Goal: Task Accomplishment & Management: Use online tool/utility

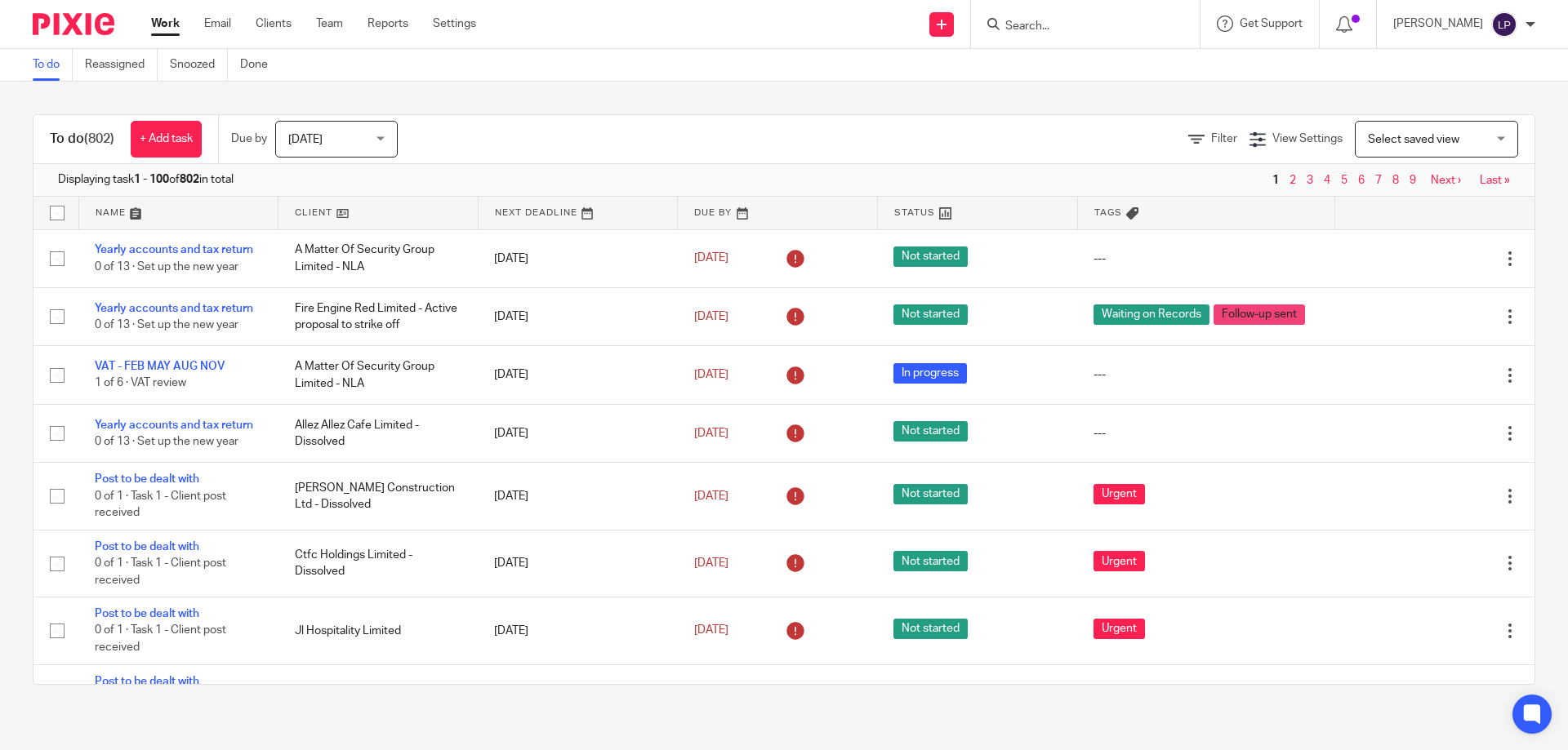
click at [1438, 140] on span "Select saved view" at bounding box center [1427, 139] width 119 height 34
click at [1159, 131] on div "Filter View Settings View Settings Manage saved views Select saved view Select …" at bounding box center [980, 139] width 1108 height 37
click at [1188, 132] on icon at bounding box center [1197, 140] width 16 height 16
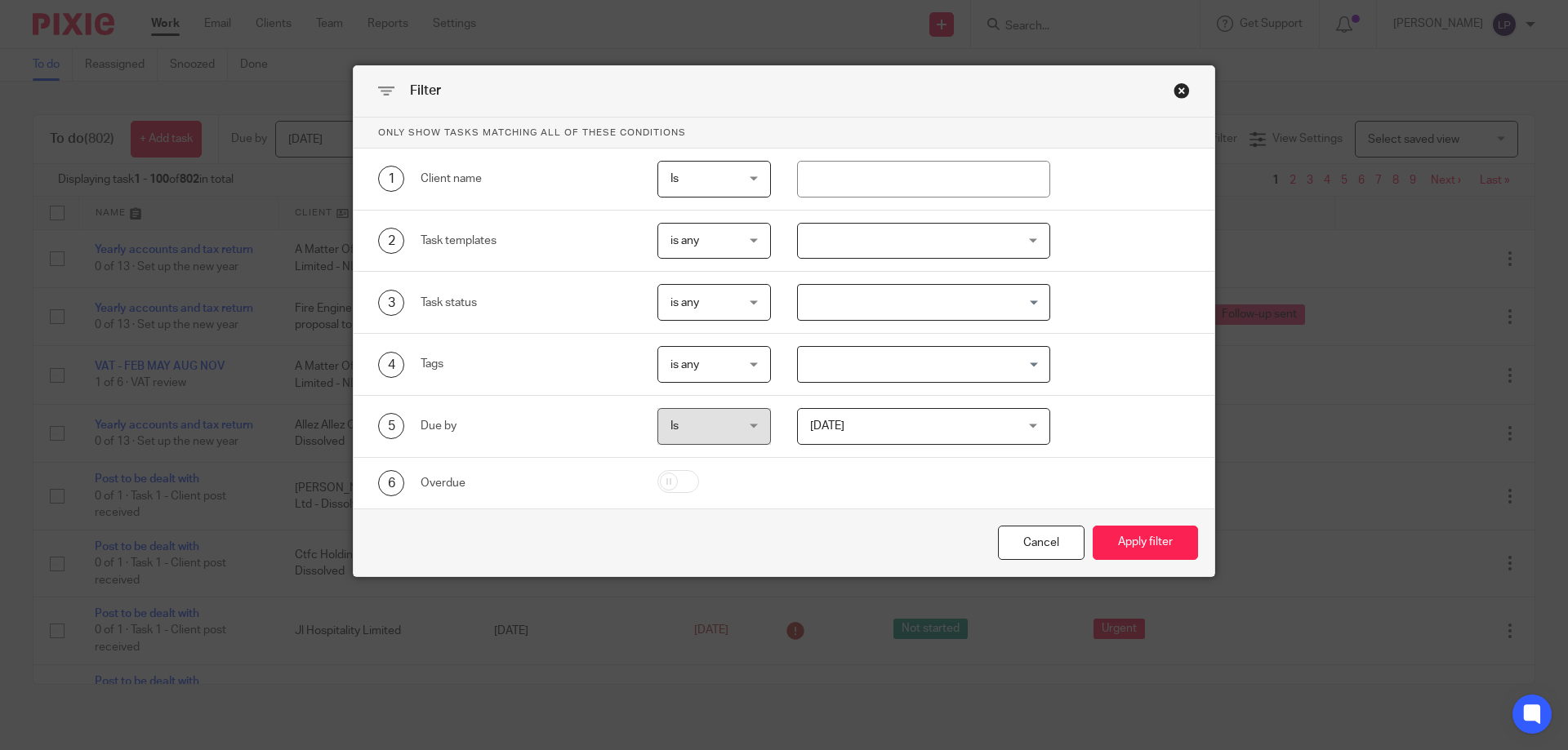
click at [859, 247] on div at bounding box center [924, 241] width 254 height 37
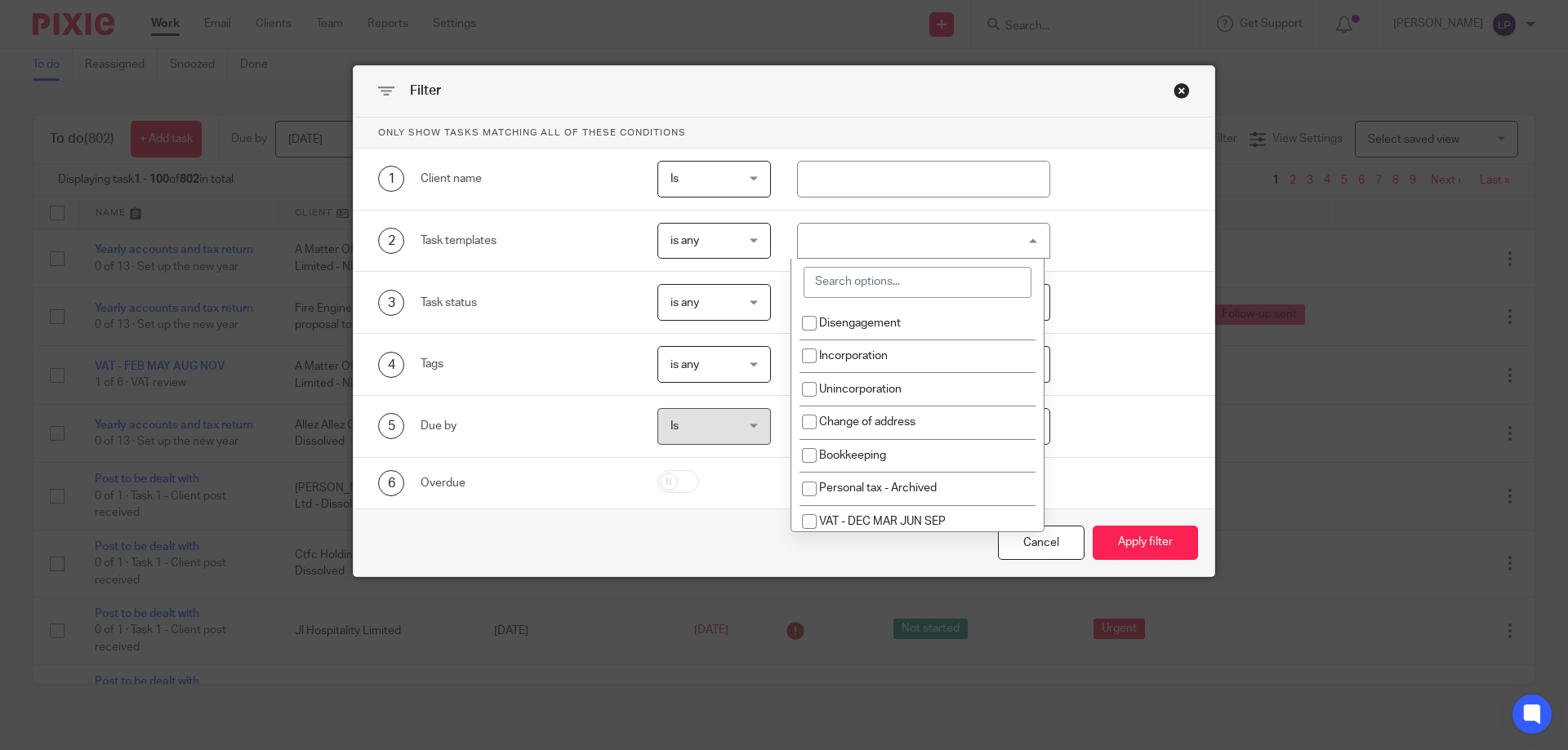
click at [881, 243] on div at bounding box center [924, 241] width 254 height 37
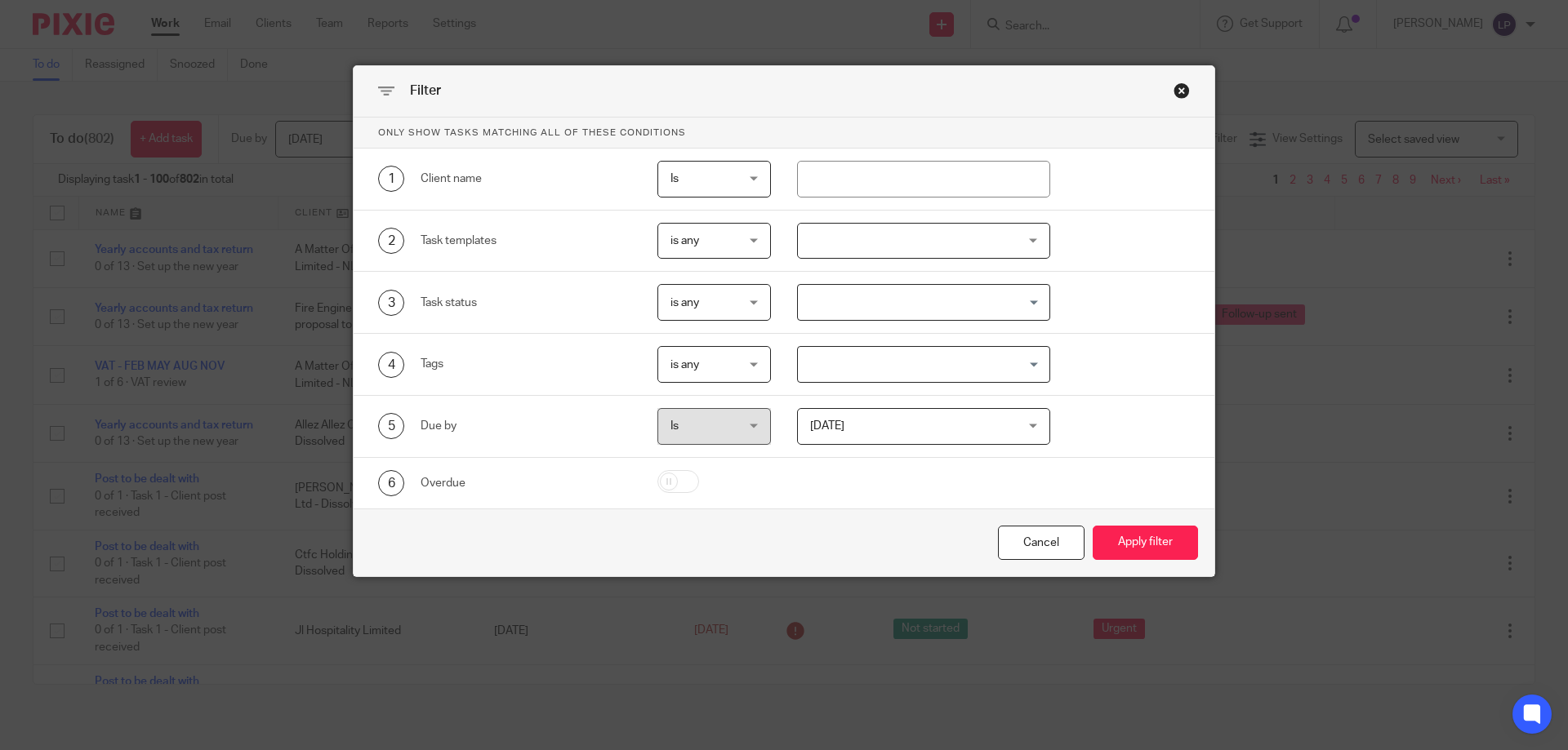
click at [876, 243] on div at bounding box center [924, 241] width 254 height 37
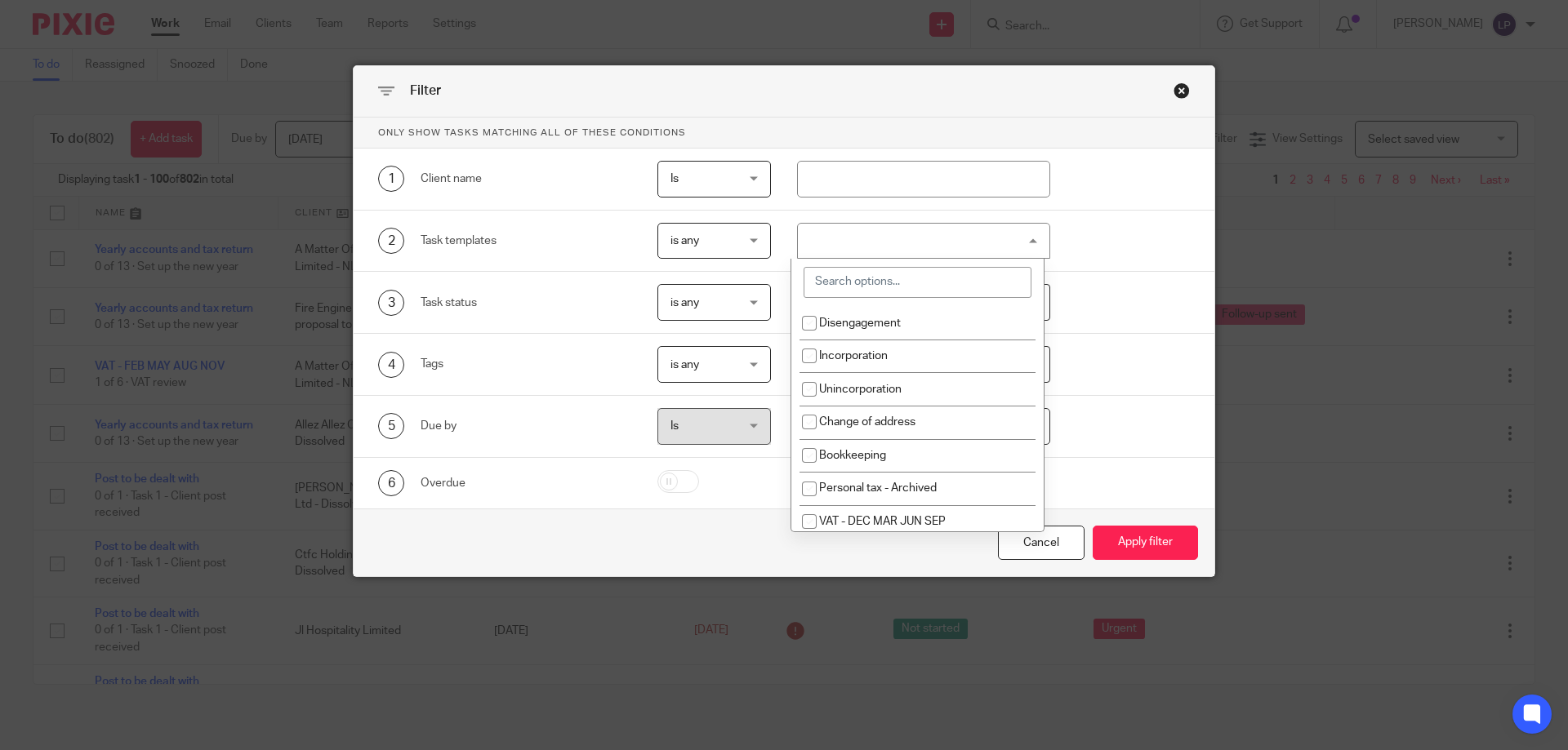
click at [878, 287] on input "search" at bounding box center [917, 282] width 228 height 31
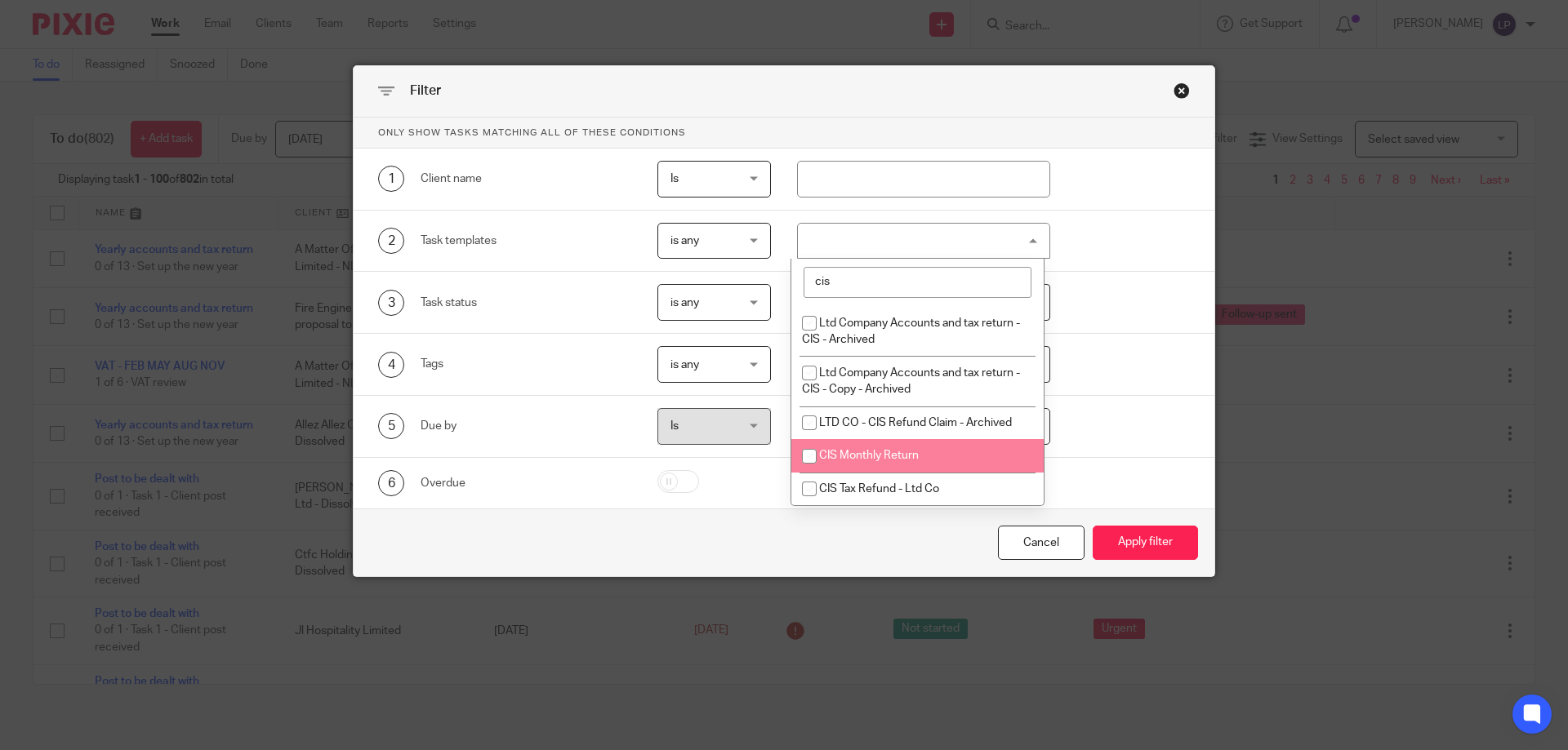
type input "cis"
click at [931, 452] on li "CIS Monthly Return" at bounding box center [918, 455] width 252 height 33
checkbox input "true"
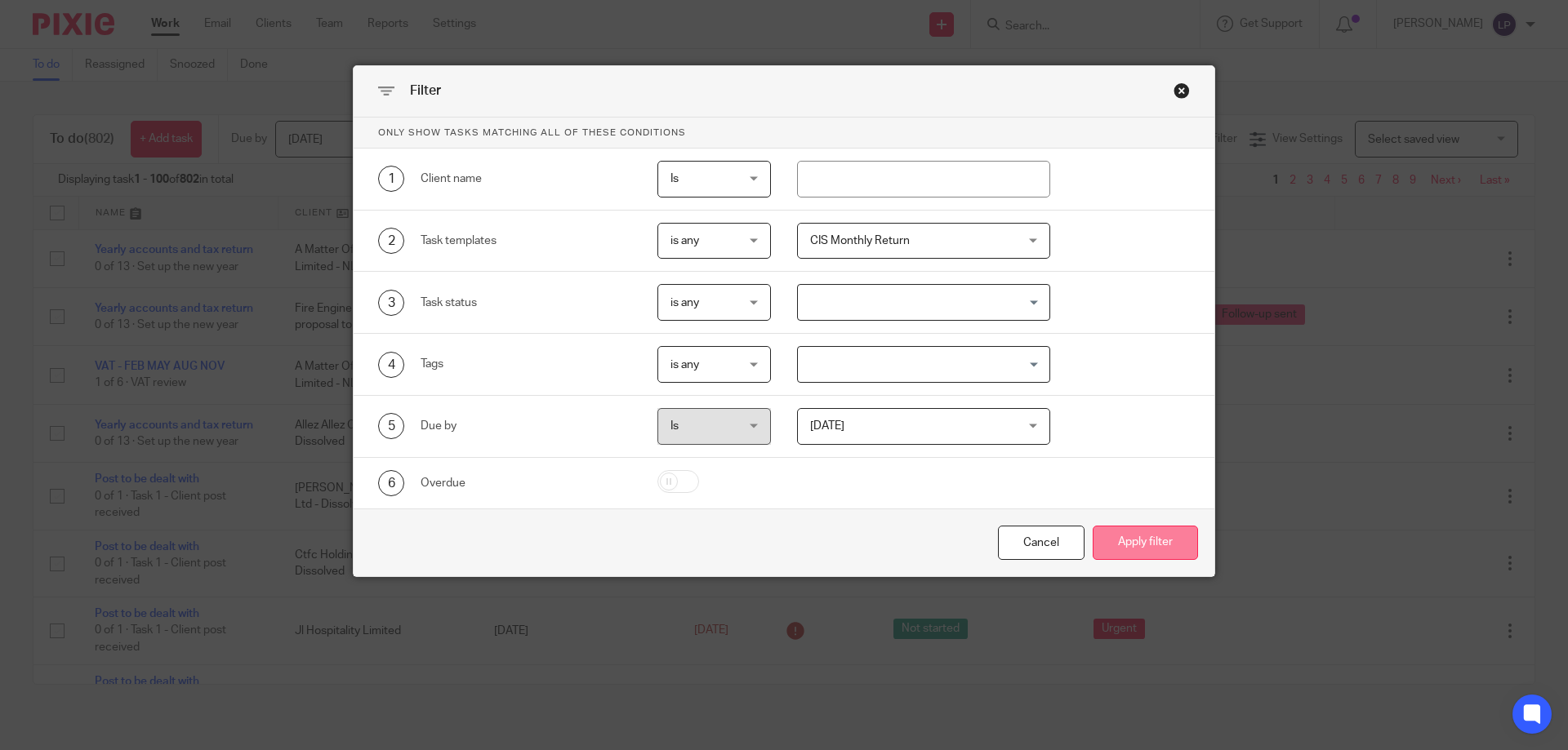
click at [1145, 550] on button "Apply filter" at bounding box center [1145, 543] width 105 height 35
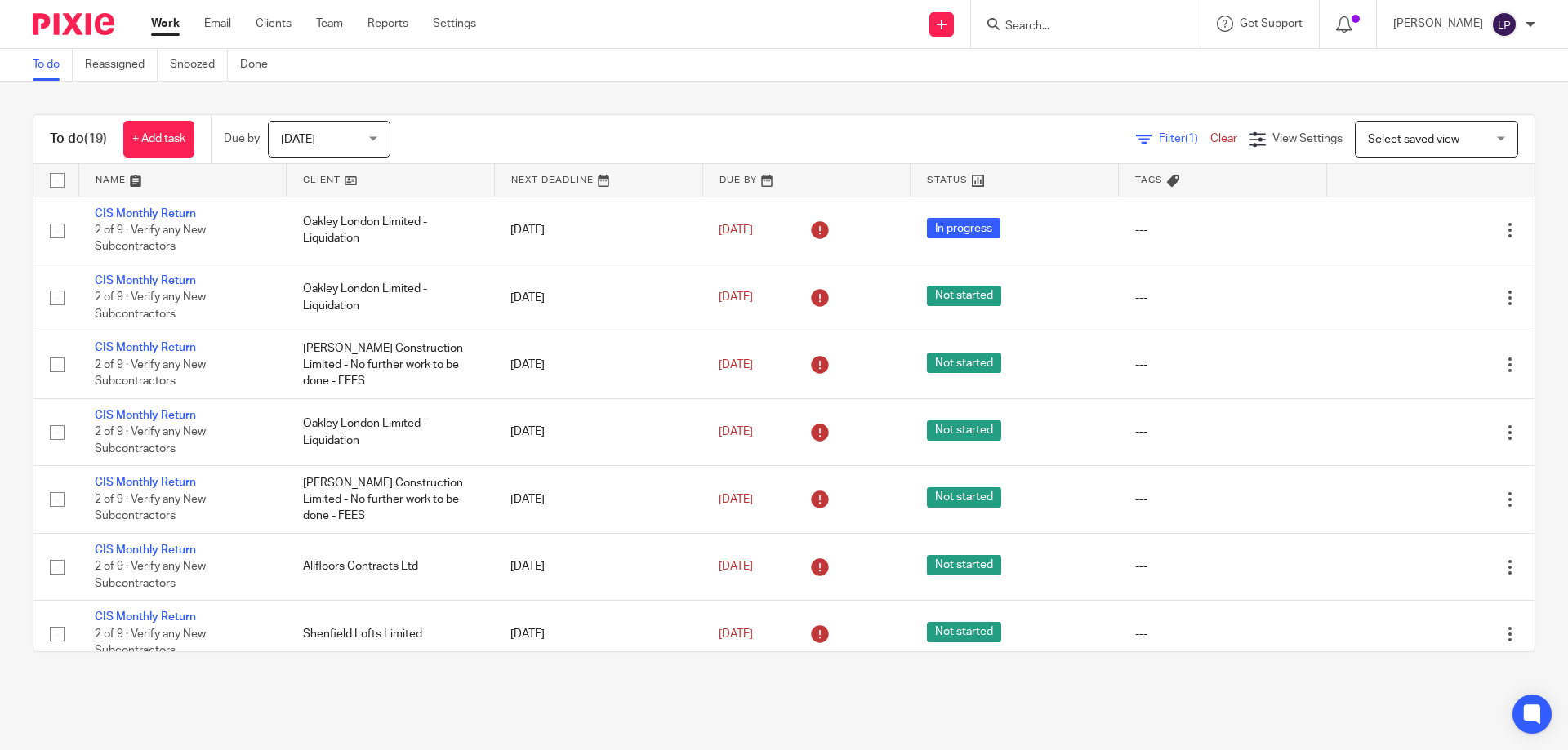
drag, startPoint x: 316, startPoint y: 184, endPoint x: 294, endPoint y: 195, distance: 24.6
click at [316, 184] on link at bounding box center [390, 180] width 207 height 32
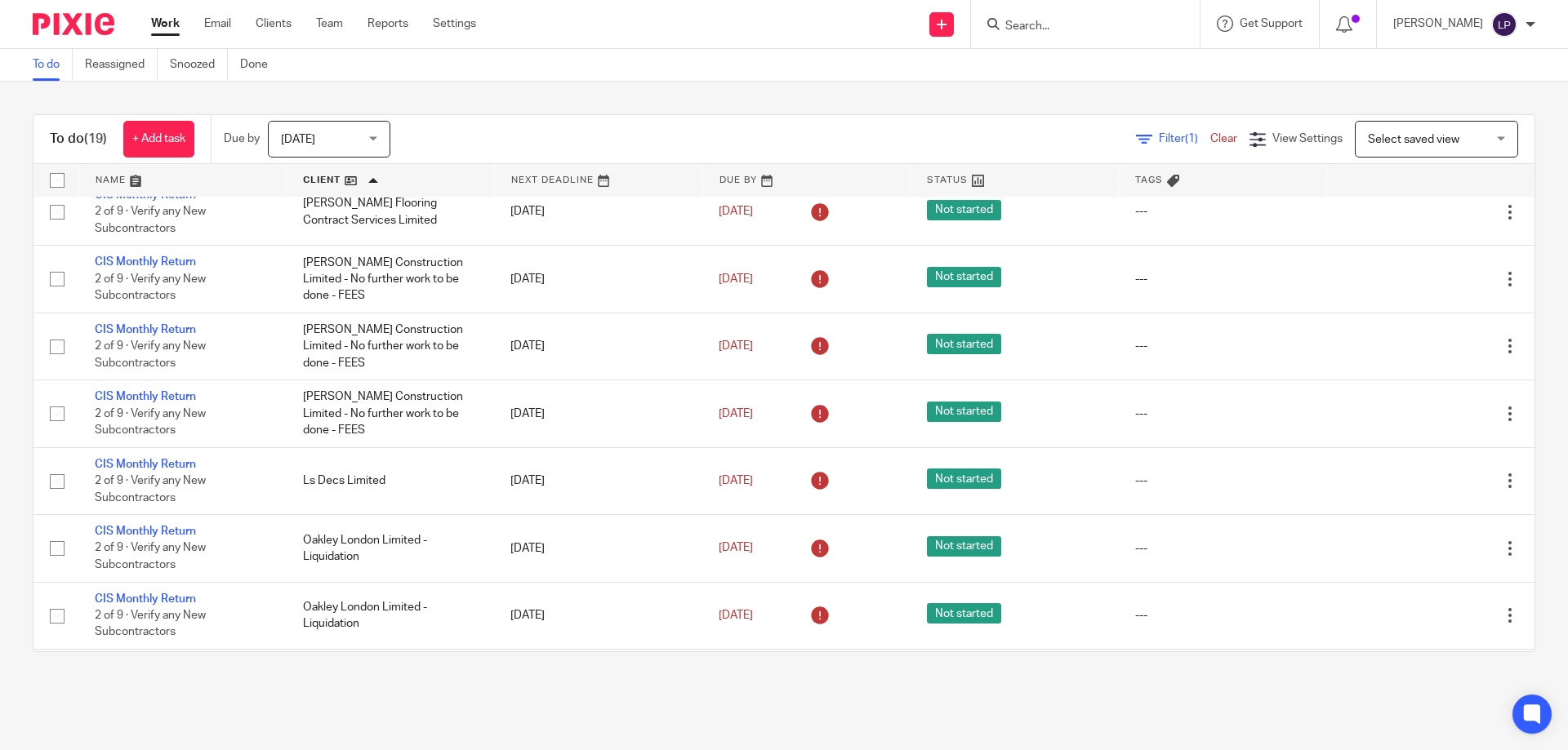
scroll to position [735, 0]
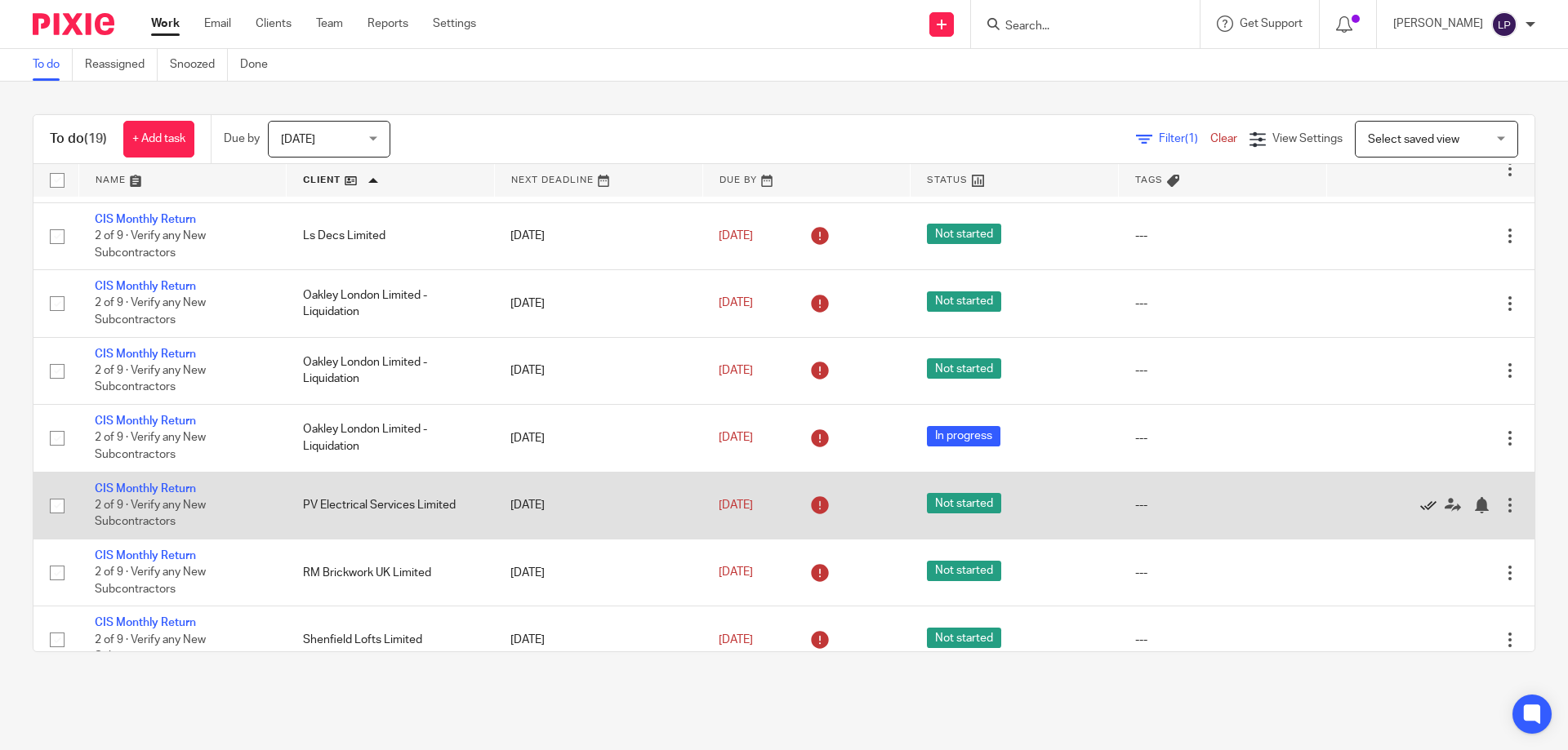
click at [1420, 507] on icon at bounding box center [1428, 506] width 16 height 16
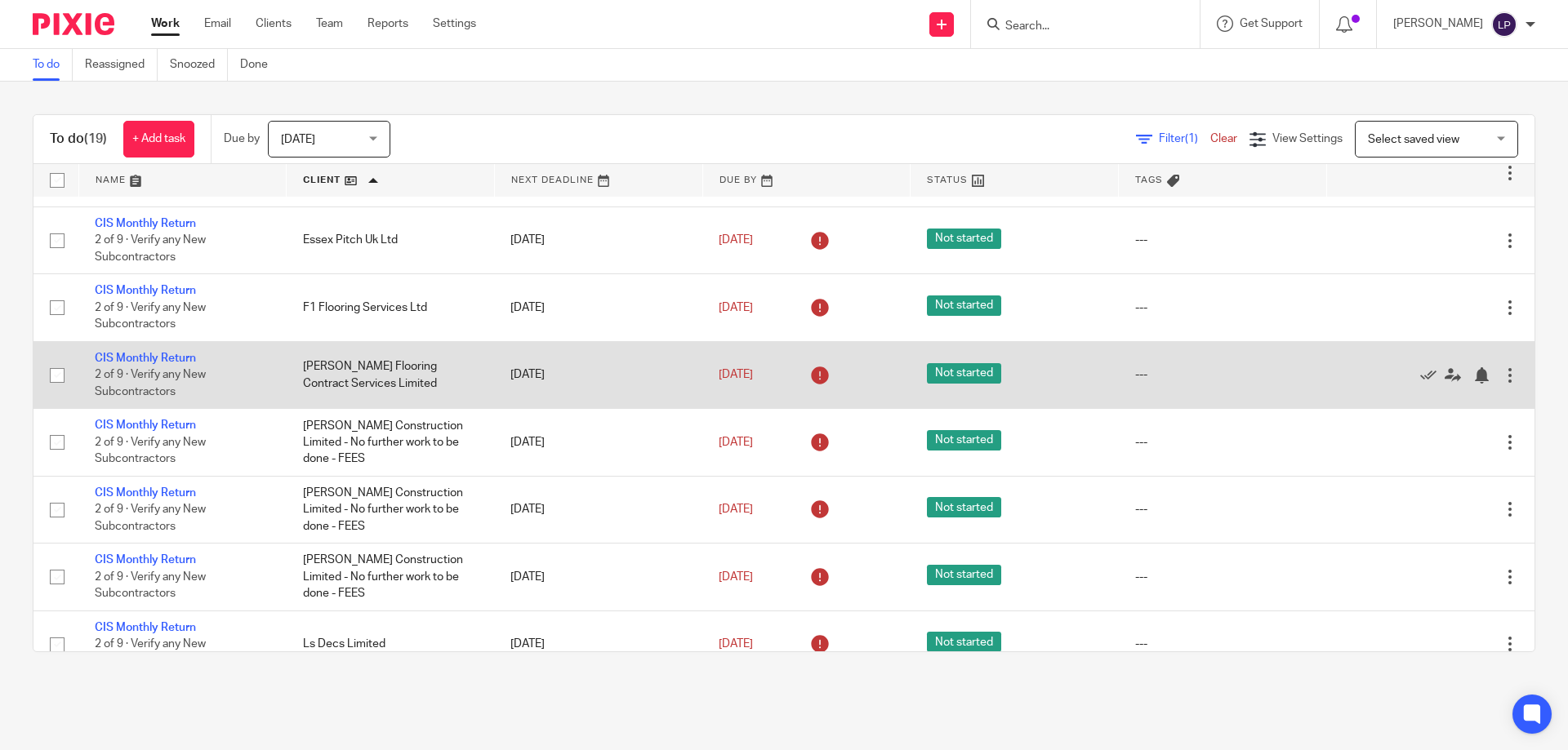
scroll to position [0, 0]
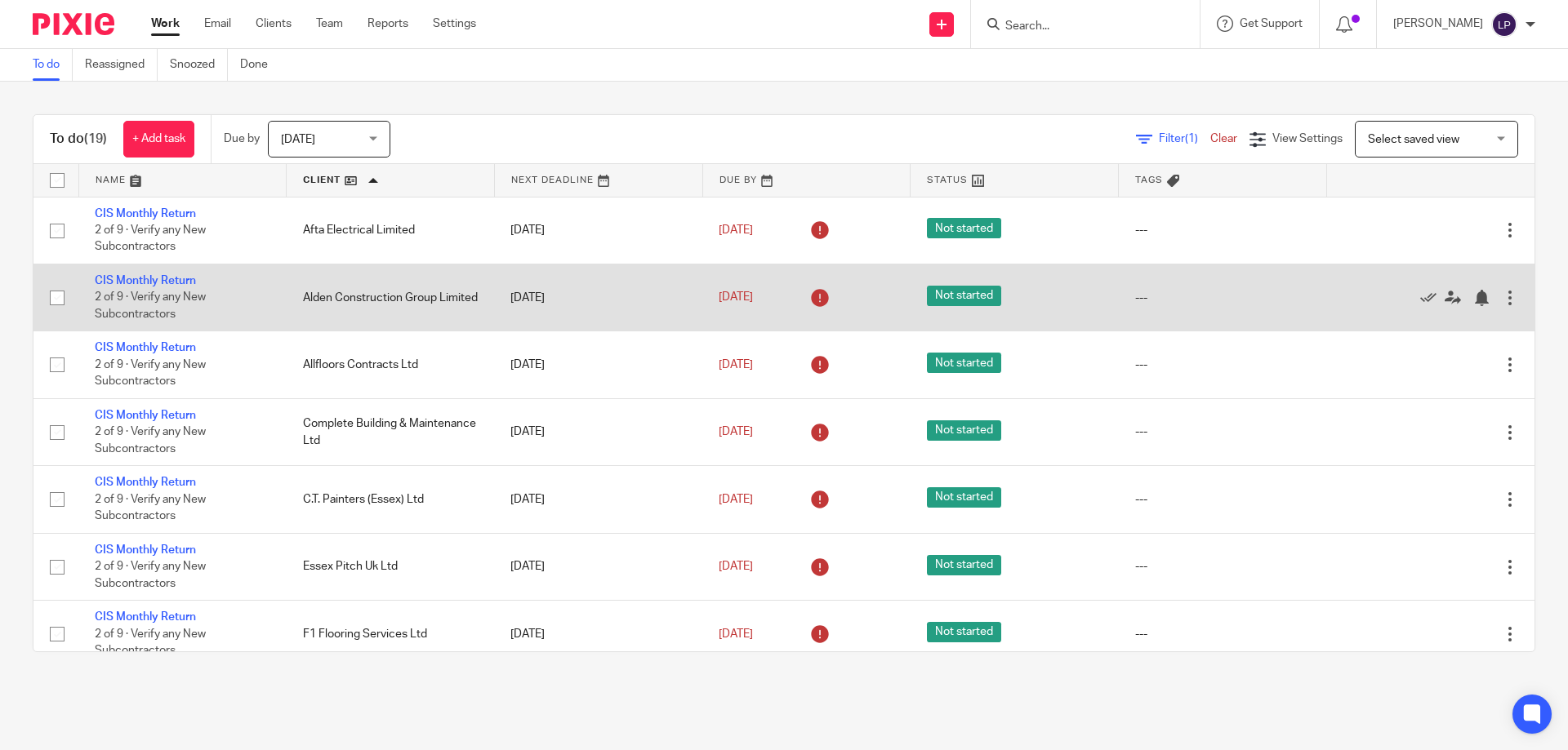
drag, startPoint x: 1395, startPoint y: 230, endPoint x: 893, endPoint y: 292, distance: 505.8
click at [1420, 230] on icon at bounding box center [1428, 230] width 16 height 16
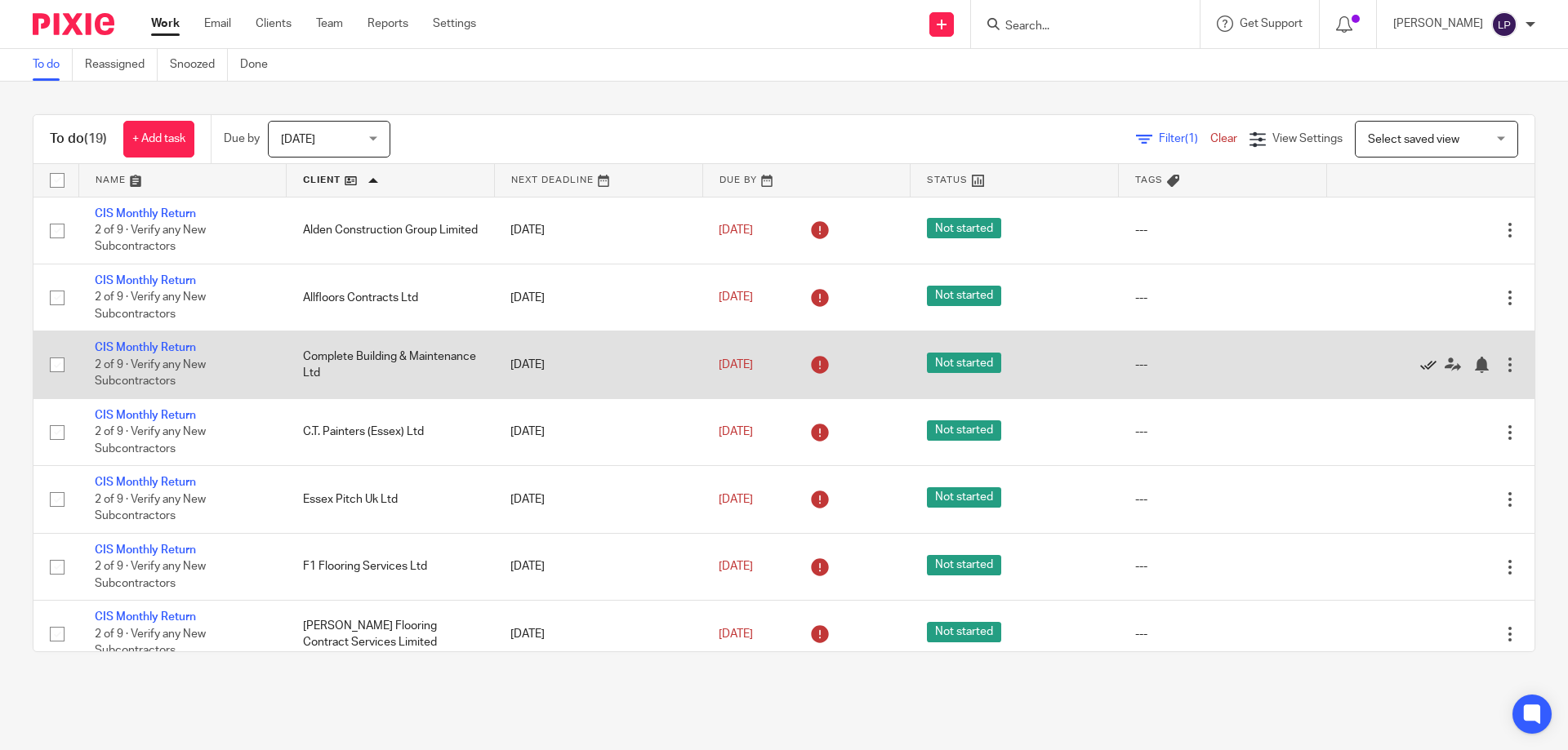
click at [1420, 364] on icon at bounding box center [1428, 365] width 16 height 16
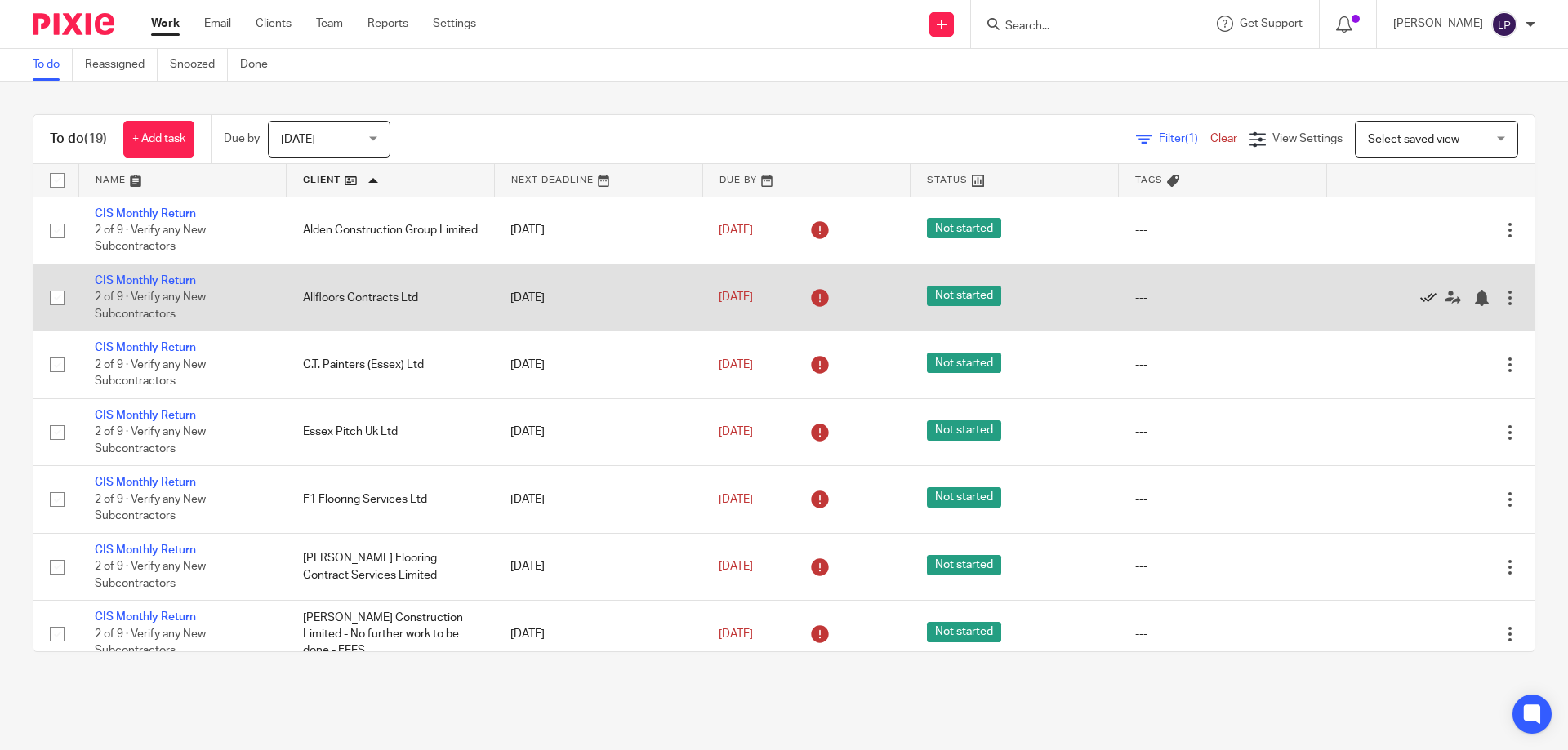
click at [1420, 295] on icon at bounding box center [1428, 298] width 16 height 16
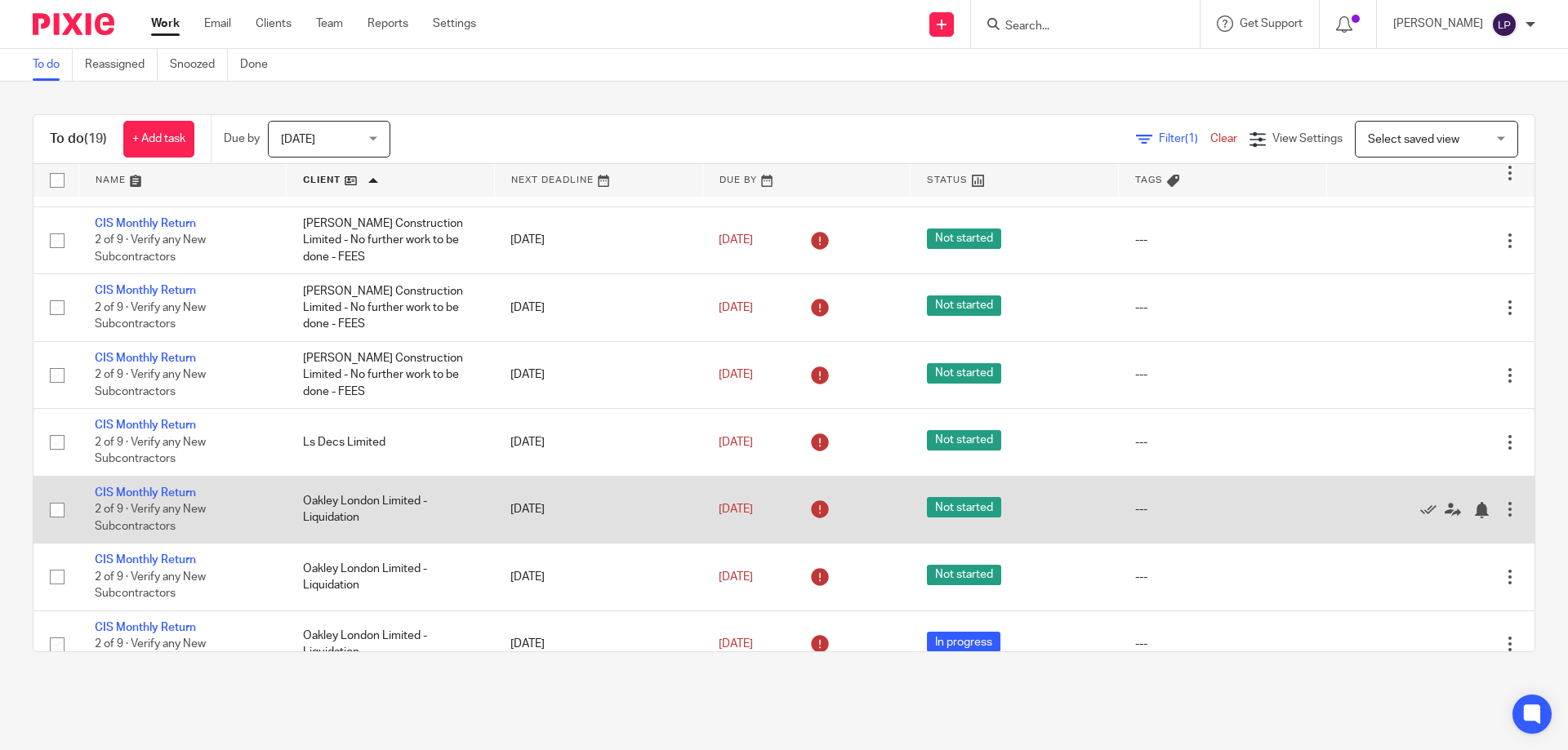
scroll to position [555, 0]
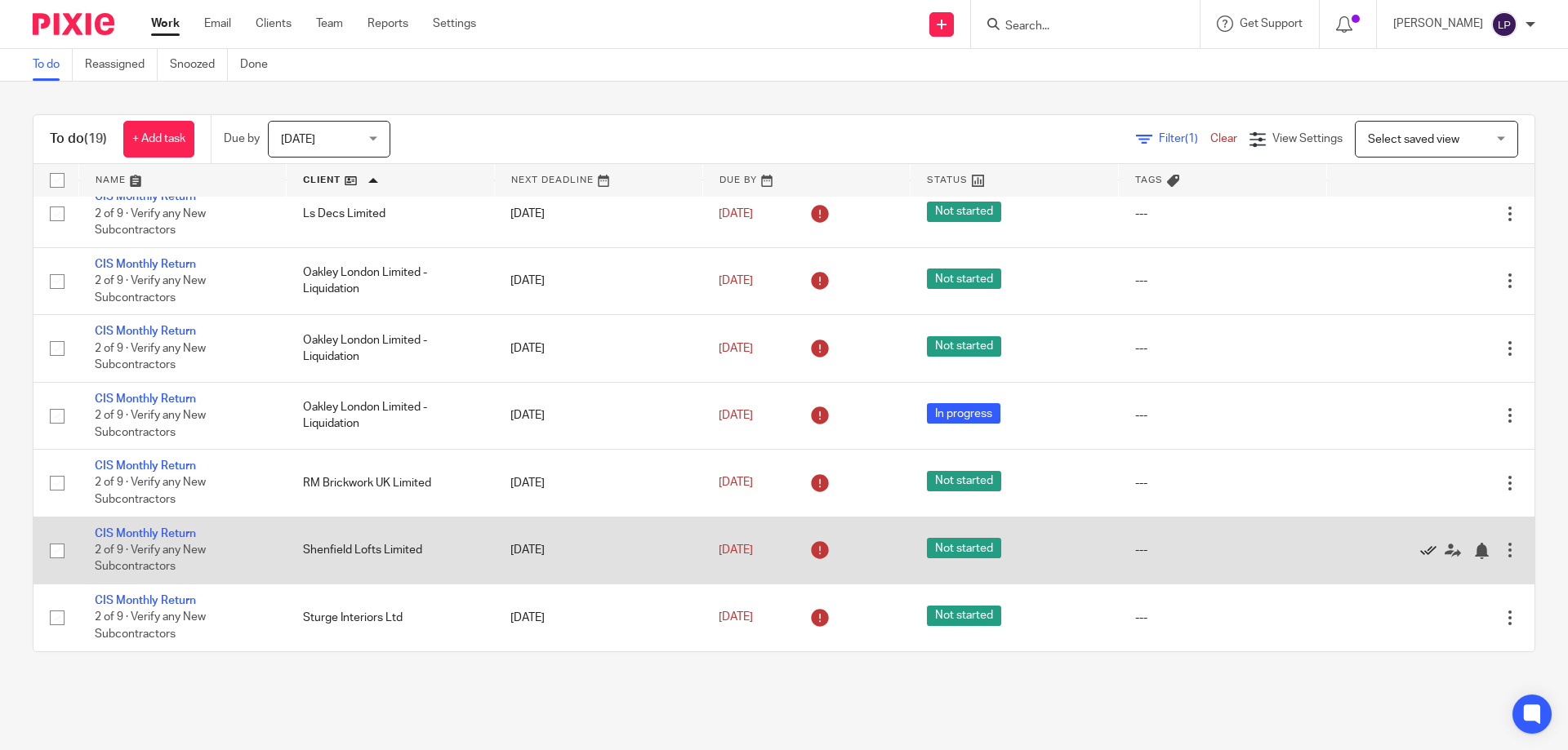
click at [1420, 551] on icon at bounding box center [1428, 551] width 16 height 16
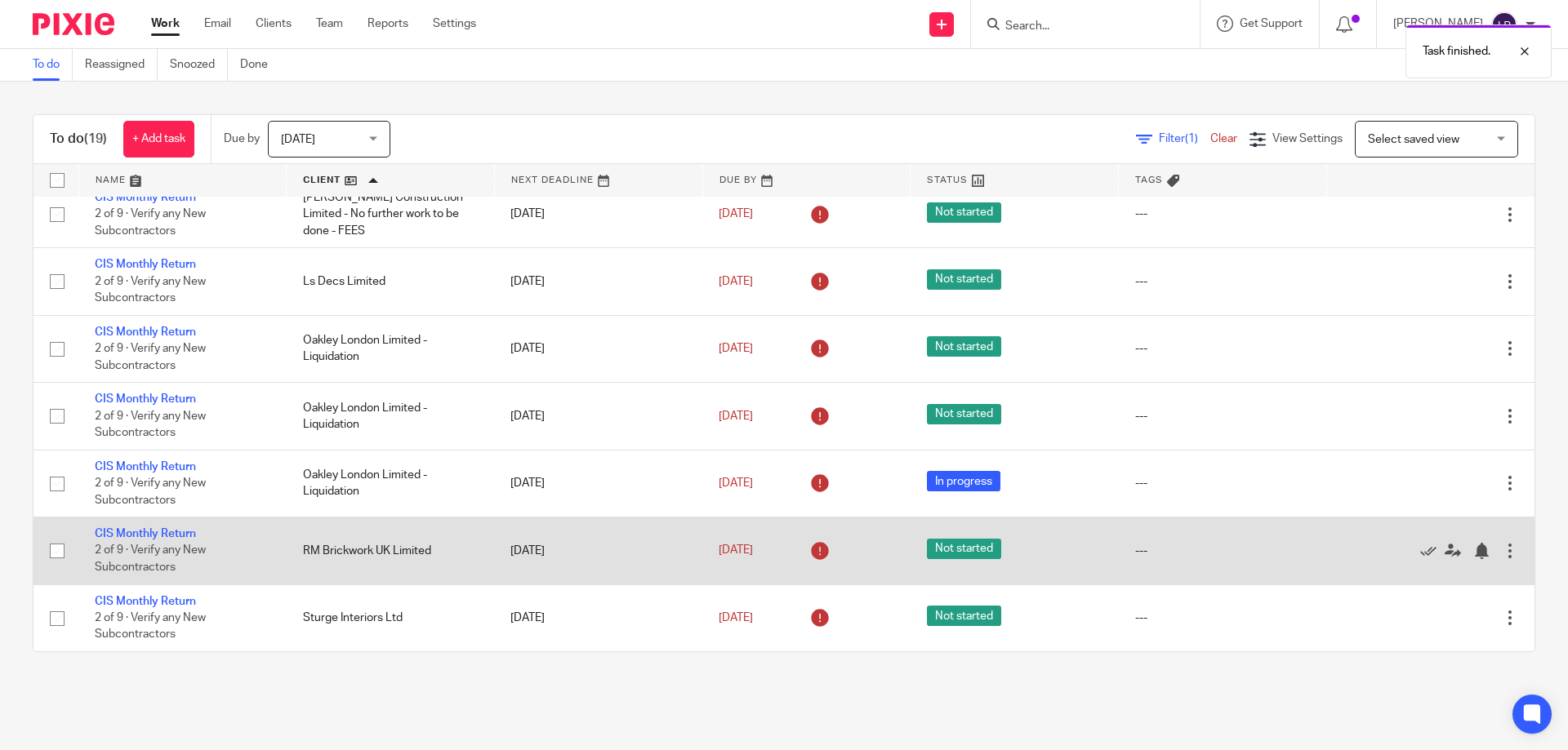
scroll to position [488, 0]
click at [1420, 551] on icon at bounding box center [1428, 551] width 16 height 16
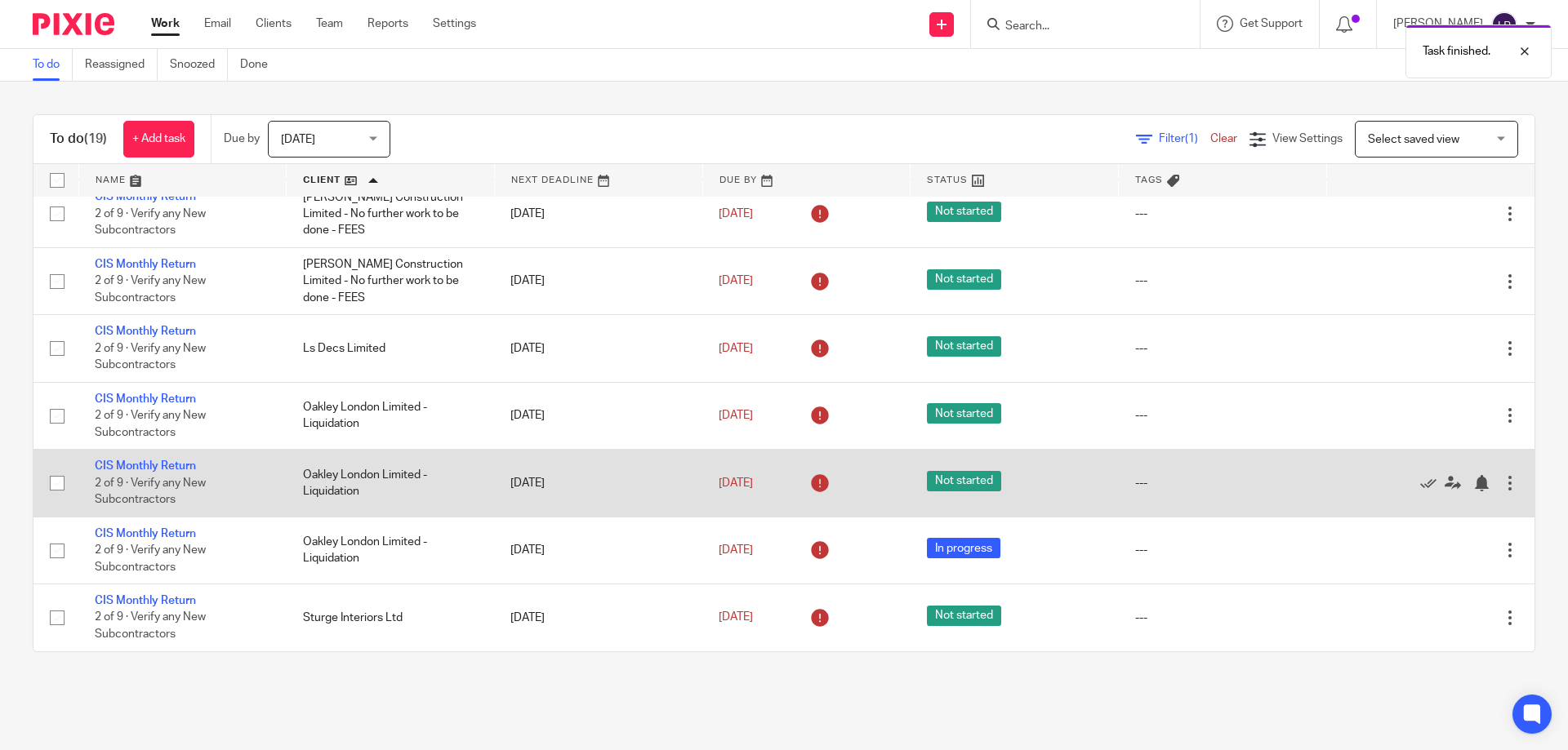
scroll to position [420, 0]
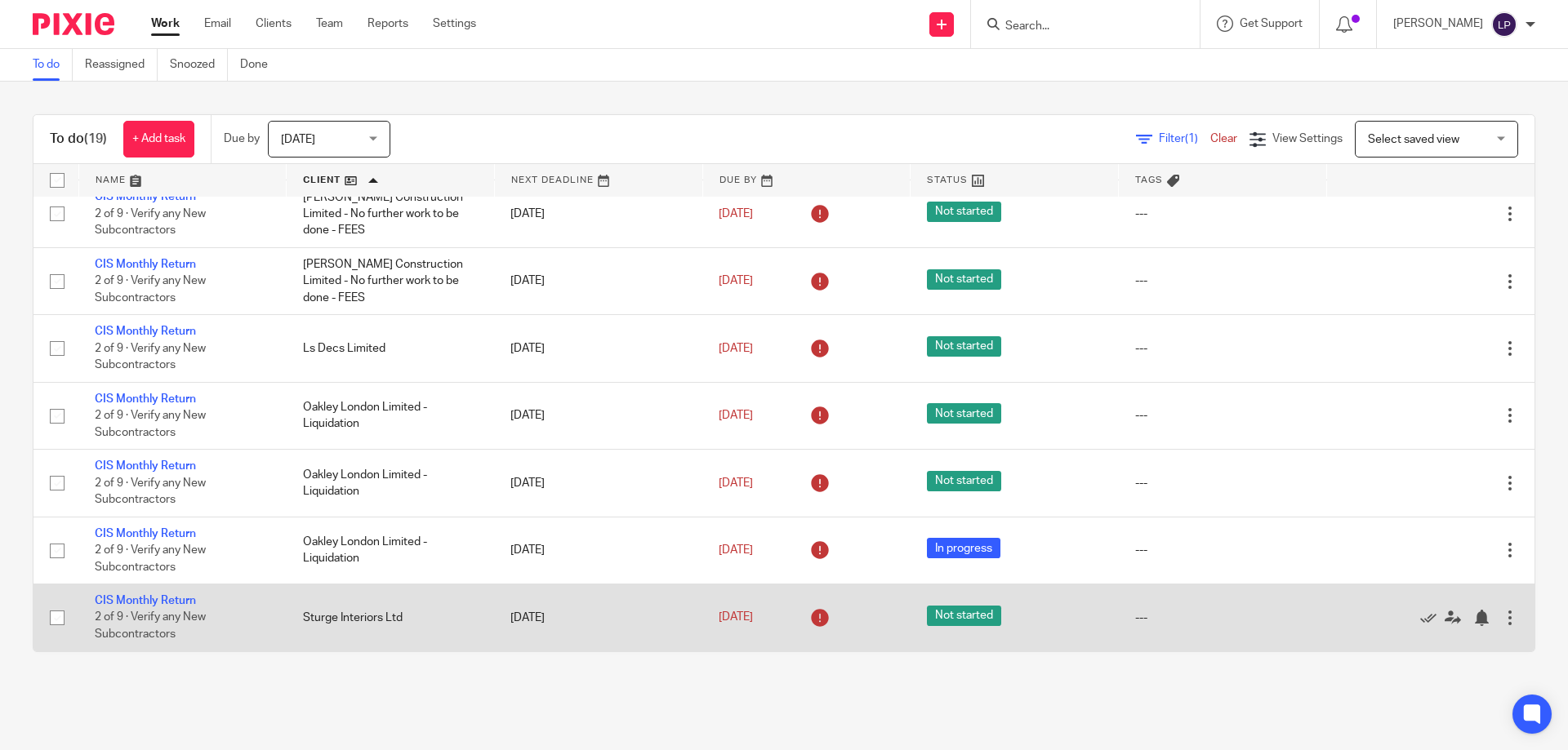
drag, startPoint x: 1392, startPoint y: 616, endPoint x: 1271, endPoint y: 588, distance: 124.2
click at [1420, 616] on icon at bounding box center [1428, 618] width 16 height 16
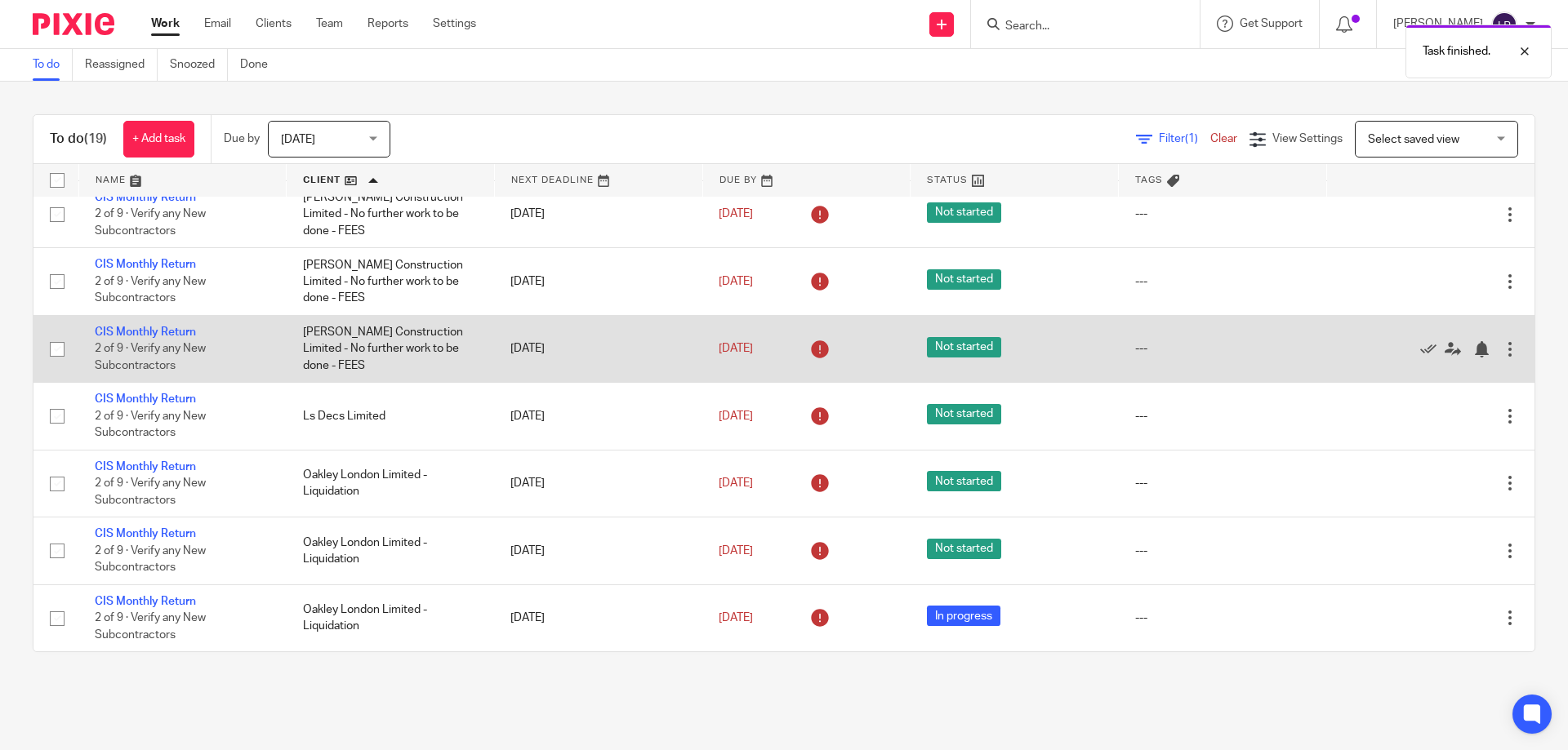
scroll to position [352, 0]
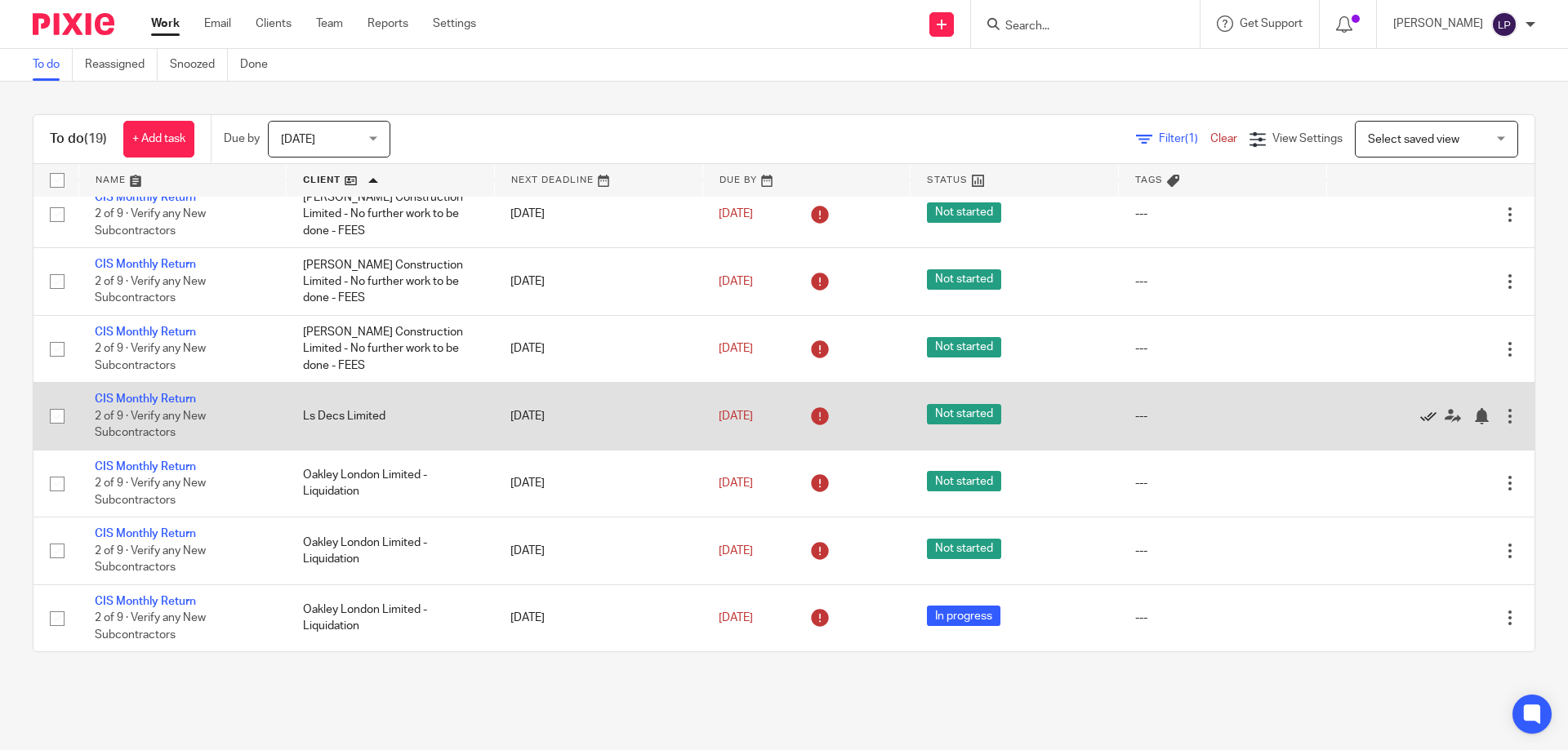
click at [1420, 418] on icon at bounding box center [1428, 416] width 16 height 16
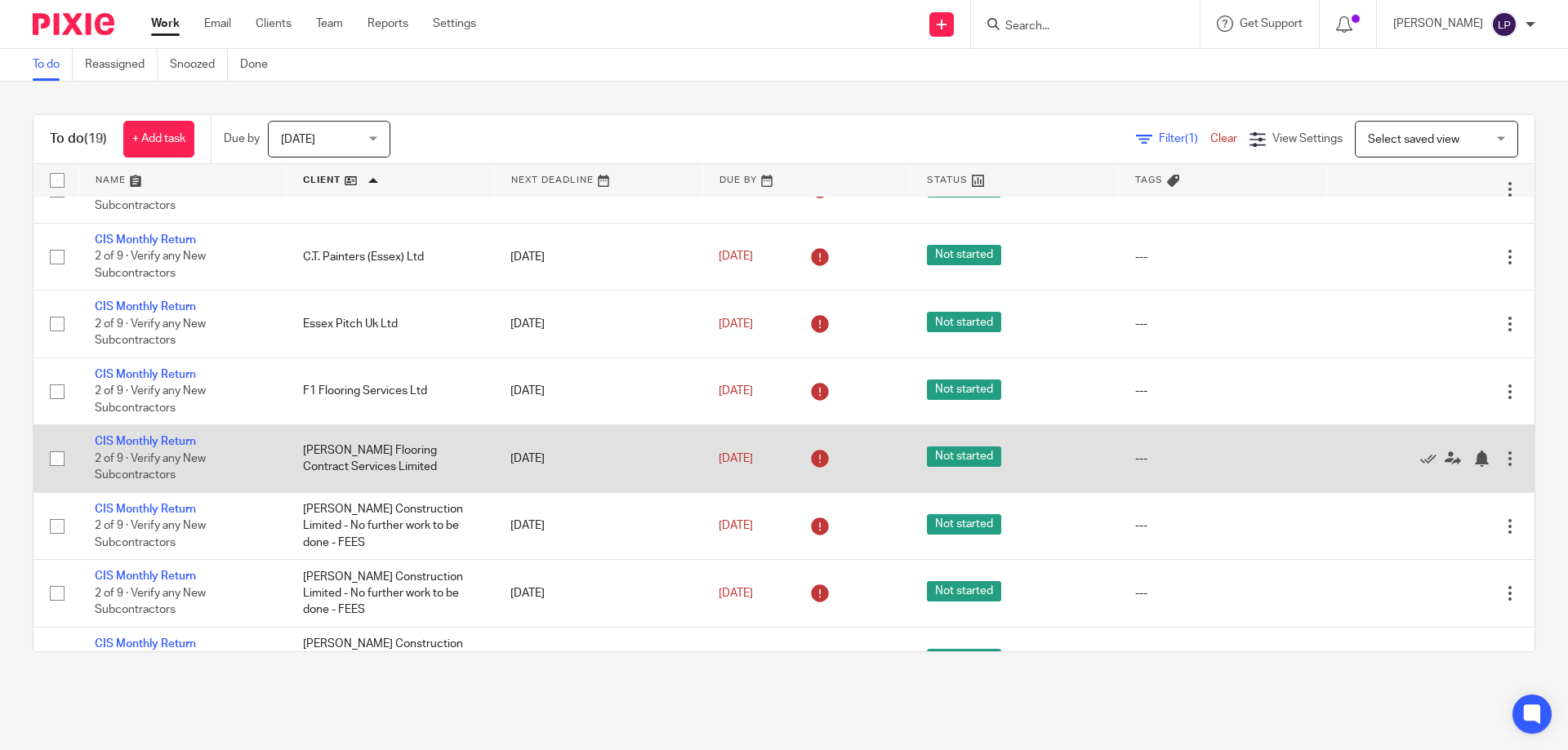
scroll to position [0, 0]
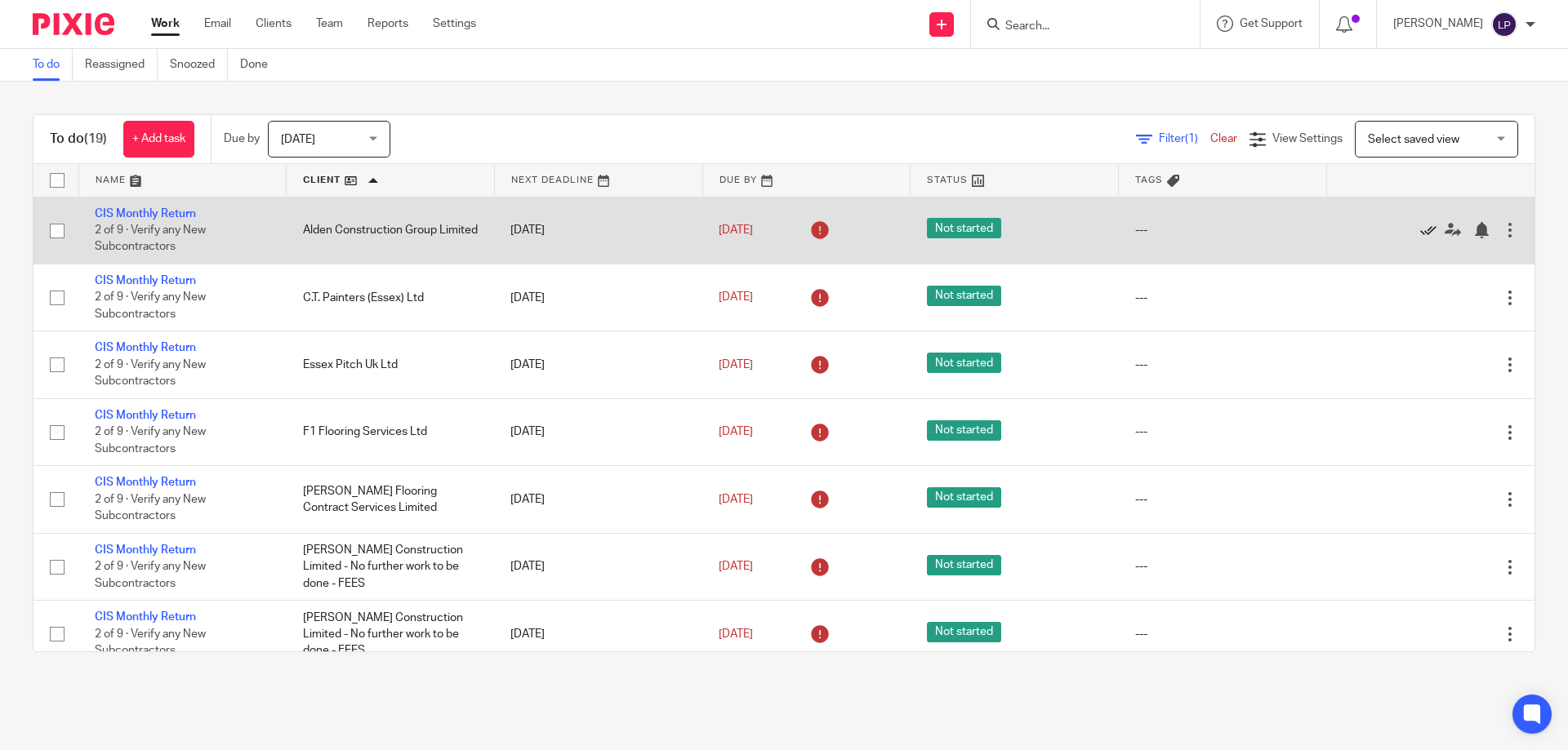
click at [1420, 231] on icon at bounding box center [1428, 230] width 16 height 16
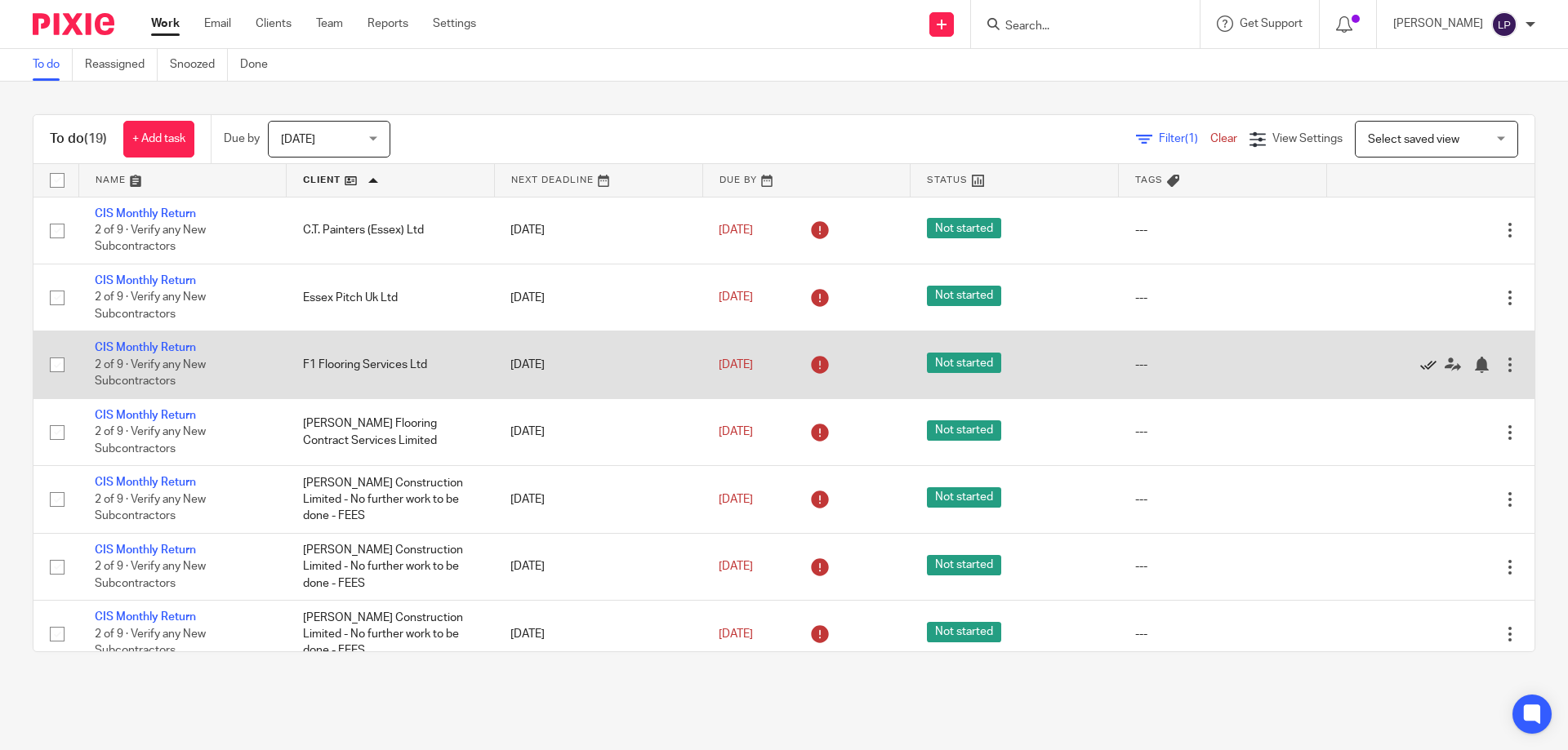
click at [1420, 360] on icon at bounding box center [1428, 365] width 16 height 16
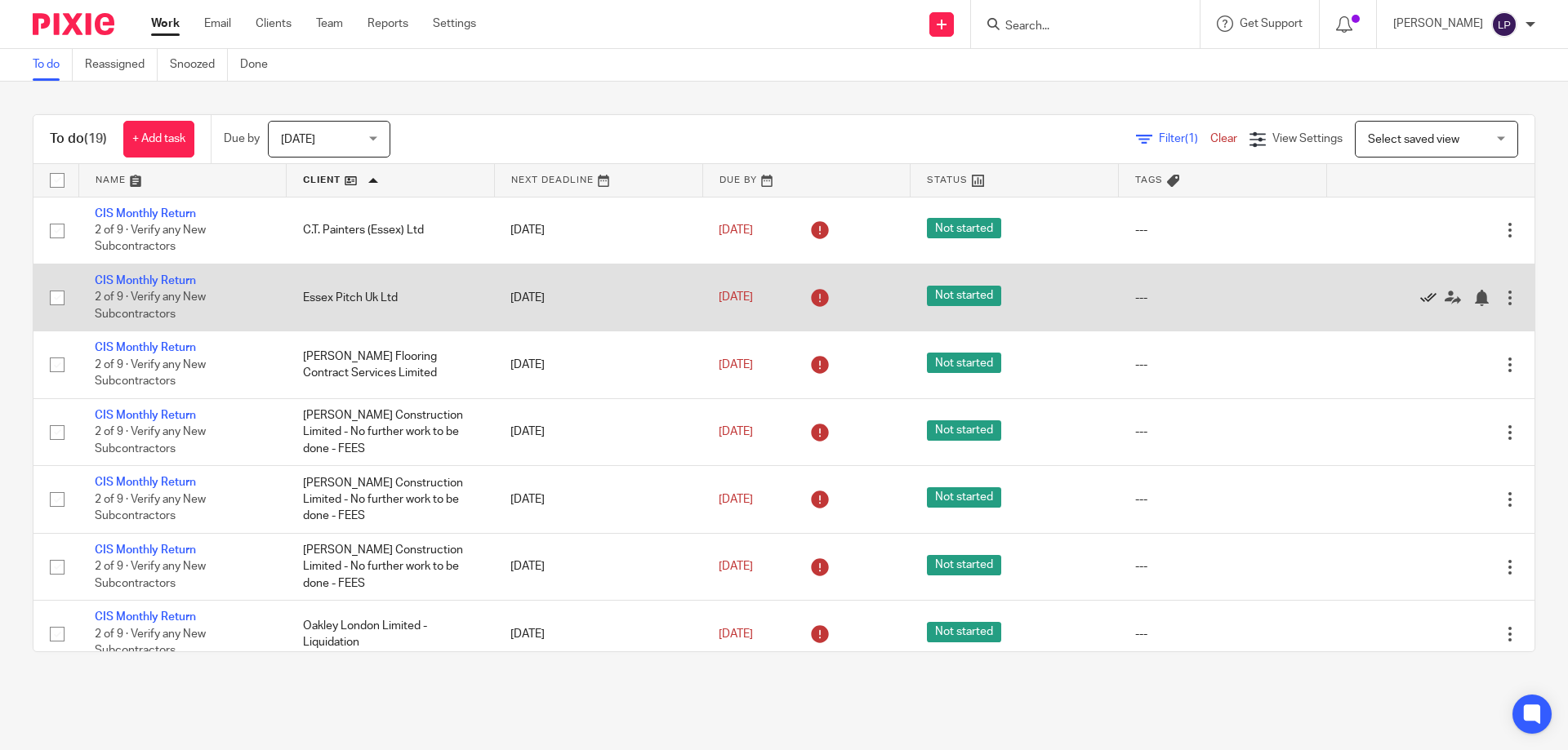
click at [1420, 293] on icon at bounding box center [1428, 298] width 16 height 16
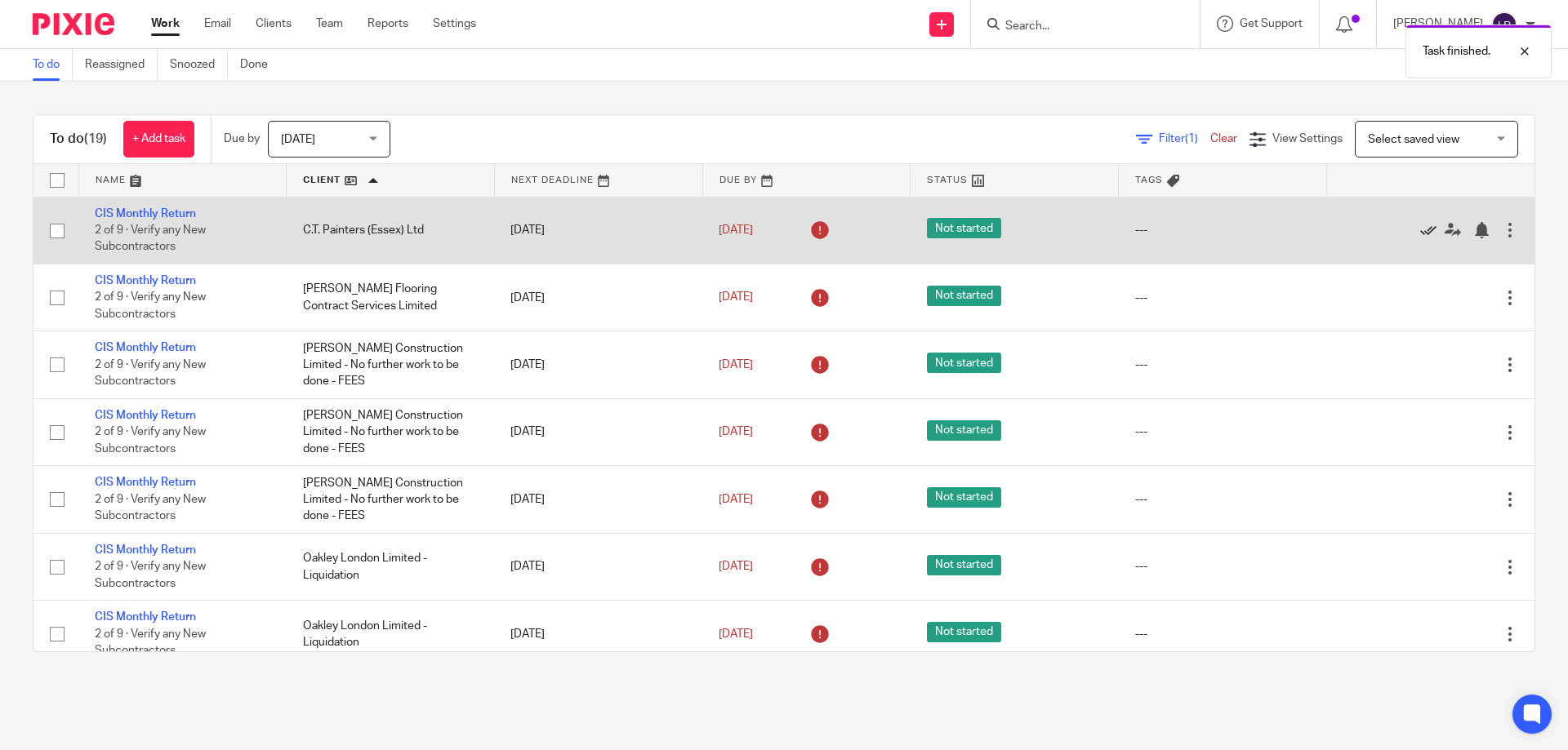
click at [1420, 232] on icon at bounding box center [1428, 230] width 16 height 16
